Goal: Find specific page/section

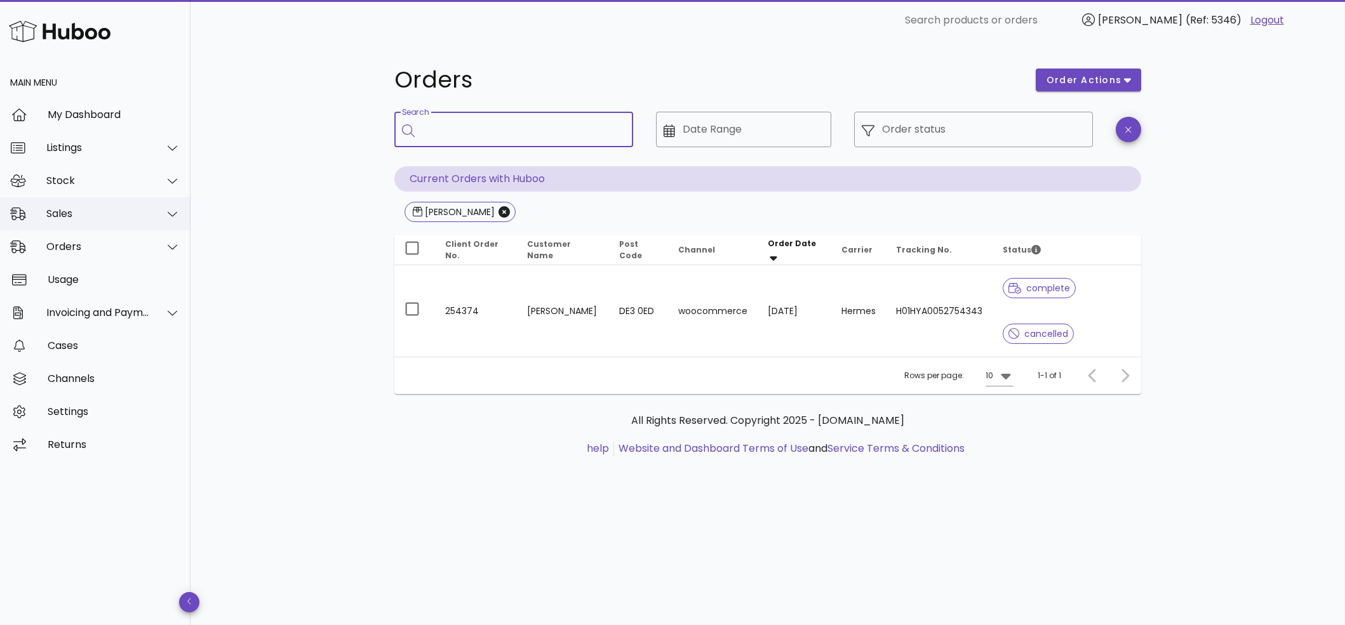
click at [90, 211] on div "Sales" at bounding box center [97, 214] width 103 height 12
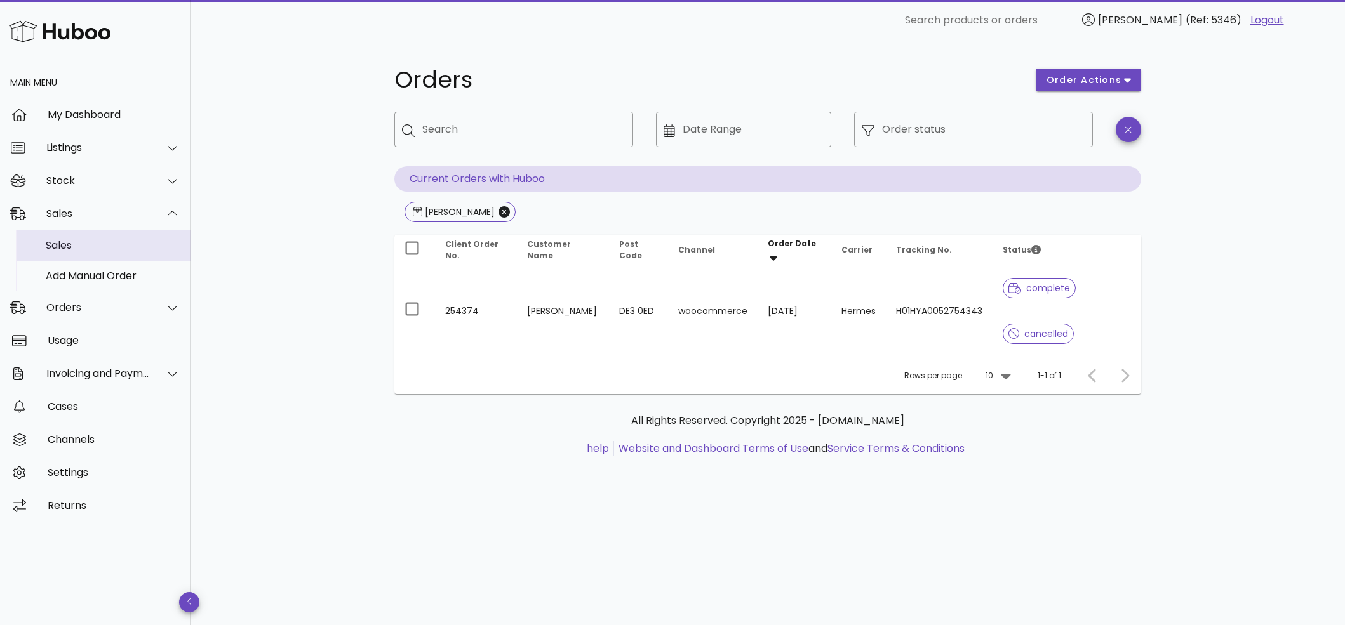
click at [70, 258] on div "Sales" at bounding box center [113, 245] width 135 height 27
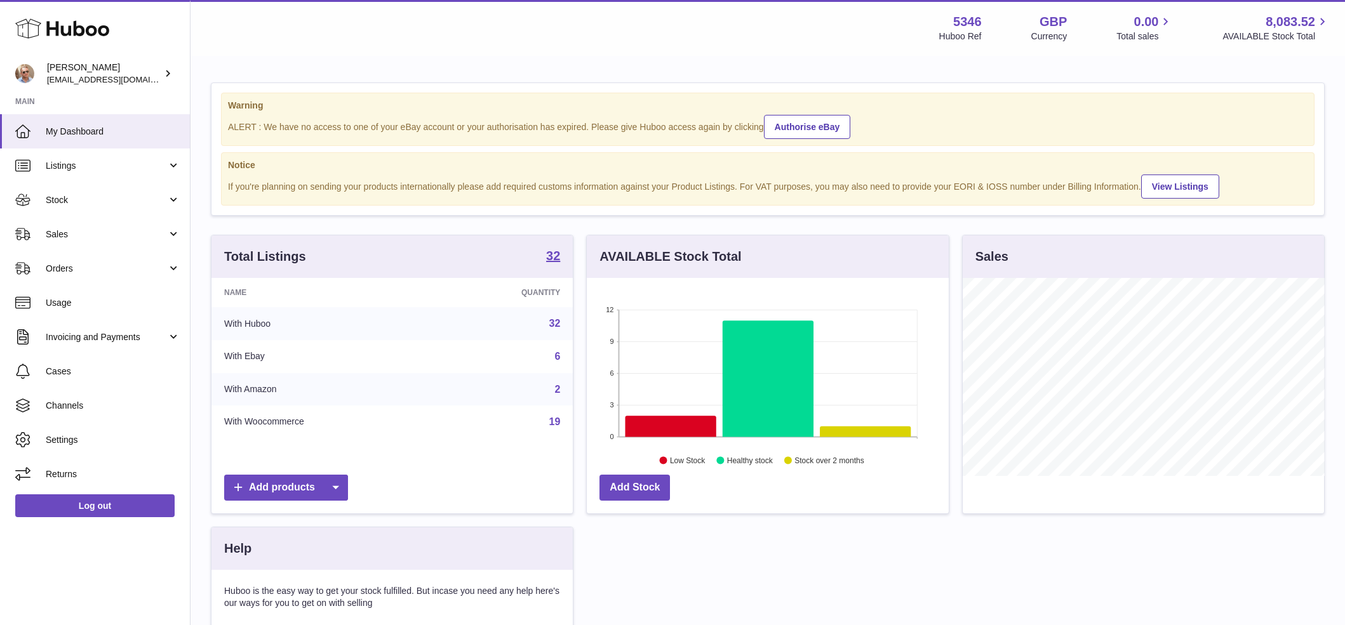
scroll to position [198, 362]
click at [90, 206] on link "Stock" at bounding box center [95, 200] width 190 height 34
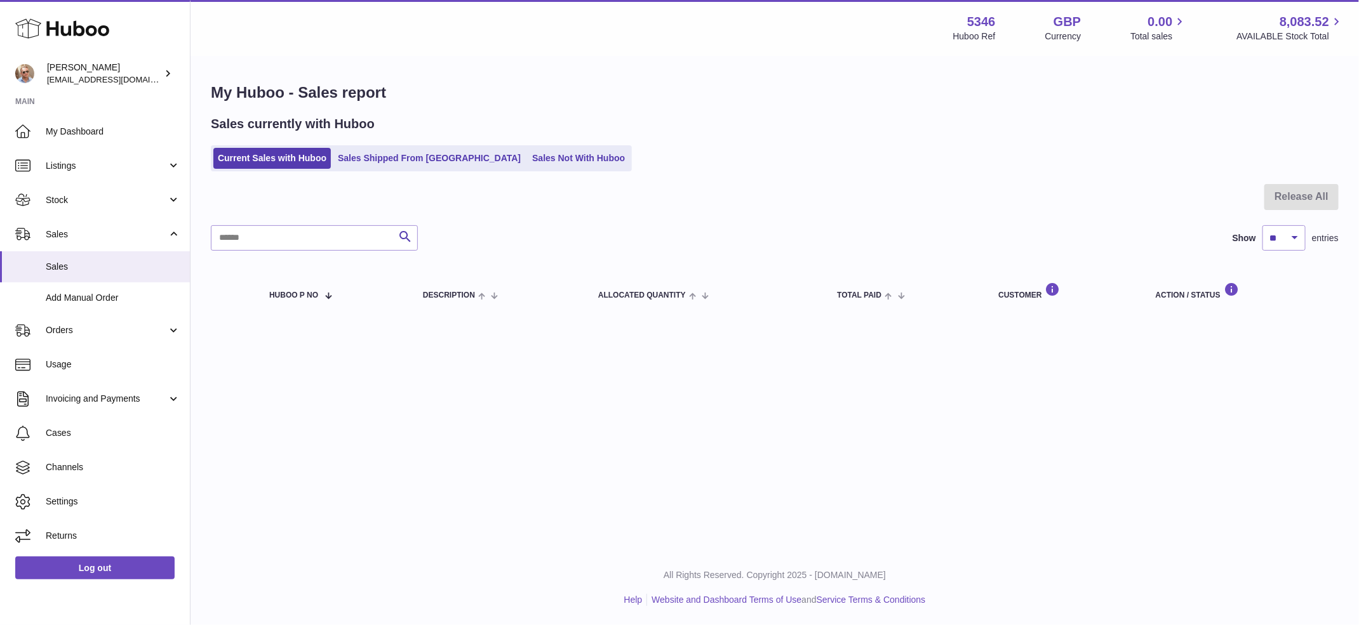
click at [528, 161] on link "Sales Not With Huboo" at bounding box center [579, 158] width 102 height 21
